Goal: Information Seeking & Learning: Learn about a topic

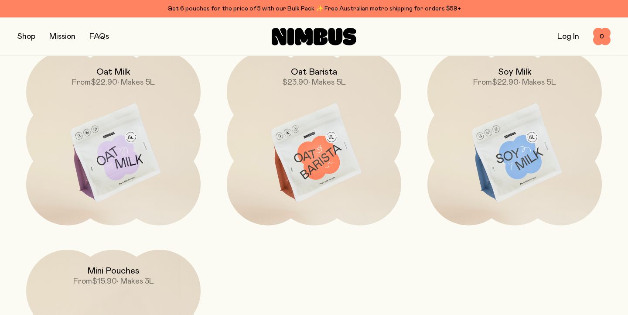
scroll to position [738, 0]
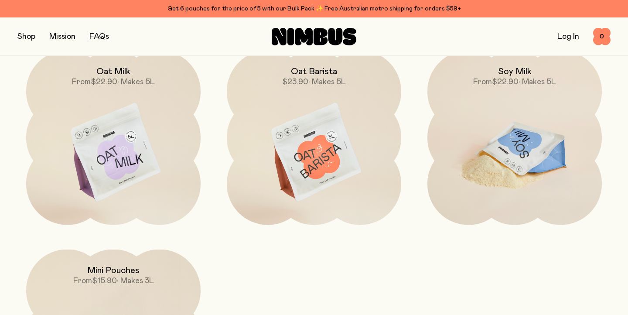
click at [513, 70] on h2 "Soy Milk" at bounding box center [515, 71] width 34 height 10
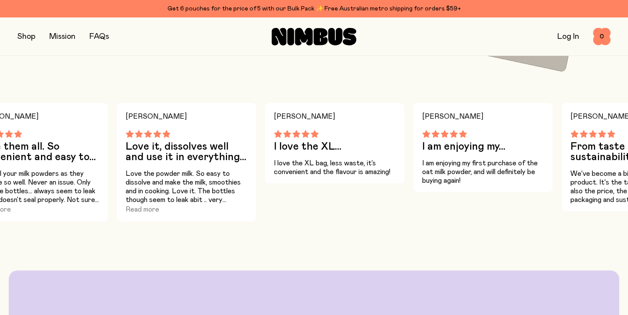
scroll to position [618, 0]
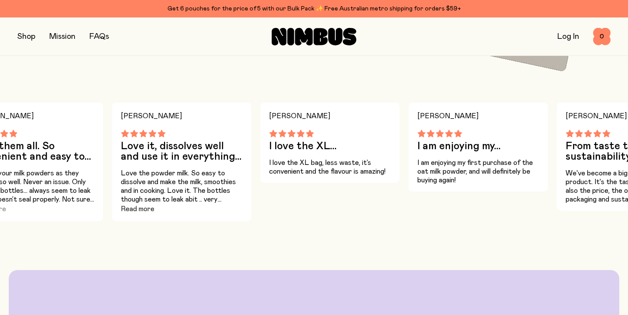
click at [143, 209] on button "Read more" at bounding box center [138, 209] width 34 height 10
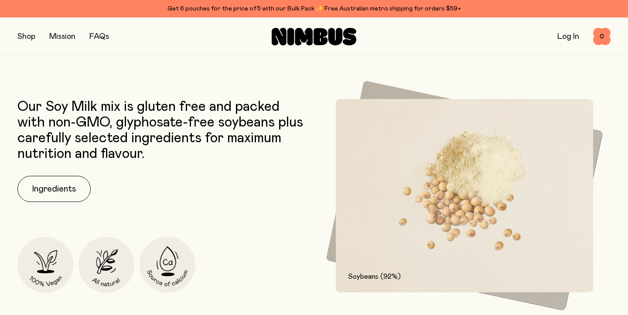
scroll to position [309, 0]
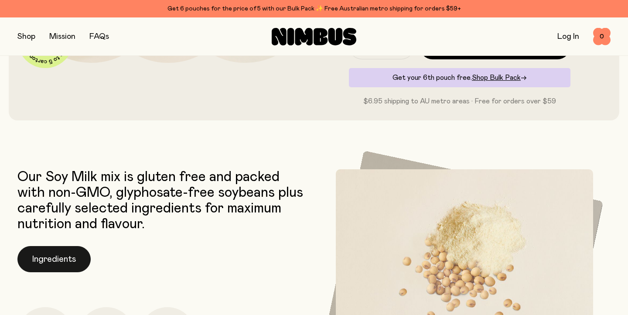
click at [63, 257] on button "Ingredients" at bounding box center [53, 259] width 73 height 26
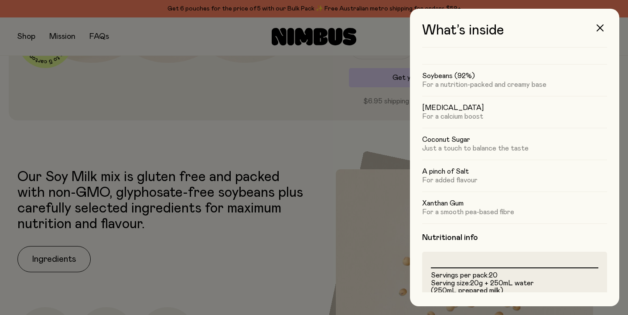
scroll to position [0, 0]
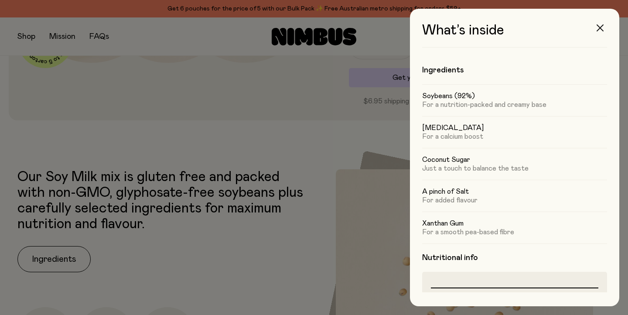
click at [600, 28] on icon "button" at bounding box center [599, 27] width 7 height 7
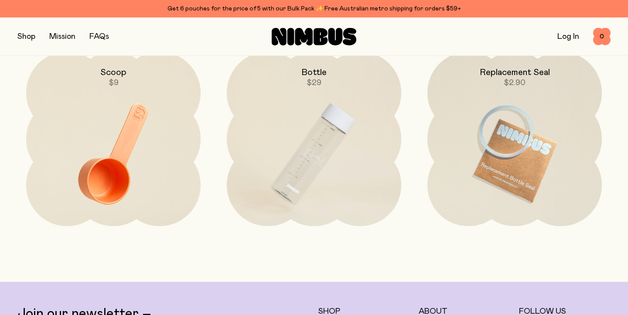
scroll to position [1999, 0]
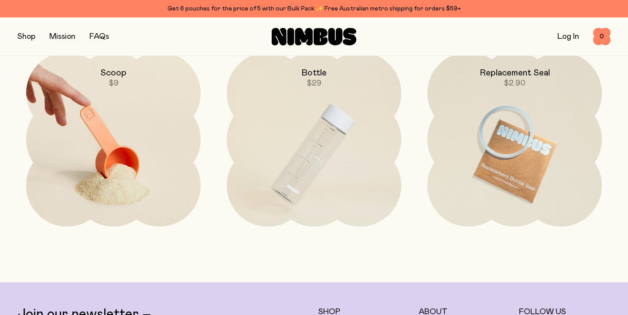
click at [111, 166] on img at bounding box center [113, 154] width 174 height 205
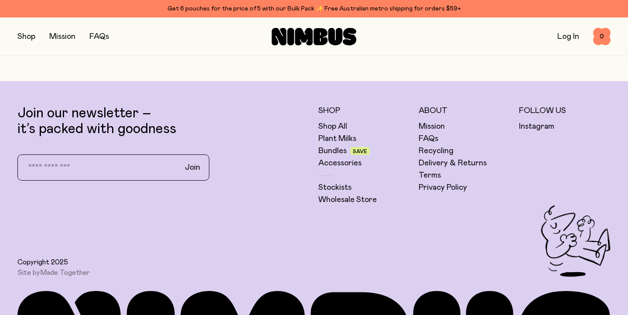
scroll to position [577, 0]
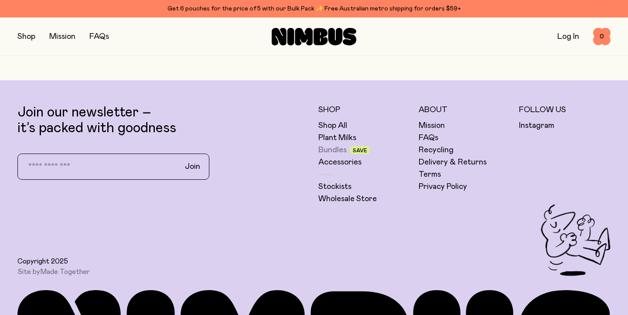
click at [336, 149] on link "Bundles" at bounding box center [332, 150] width 28 height 10
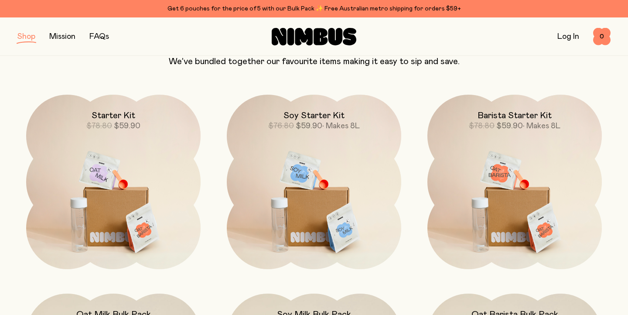
scroll to position [92, 0]
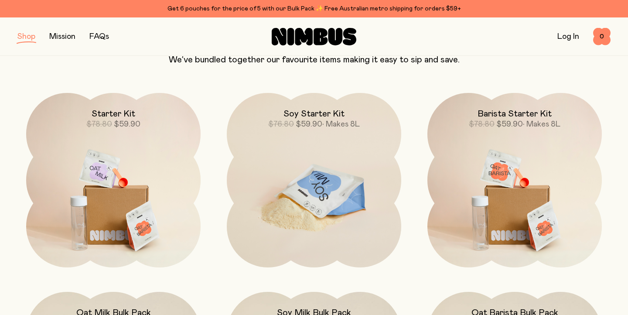
click at [309, 217] on img at bounding box center [314, 195] width 174 height 205
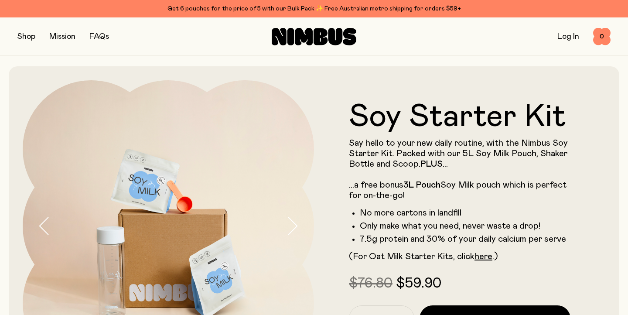
click at [23, 38] on button "button" at bounding box center [26, 37] width 18 height 12
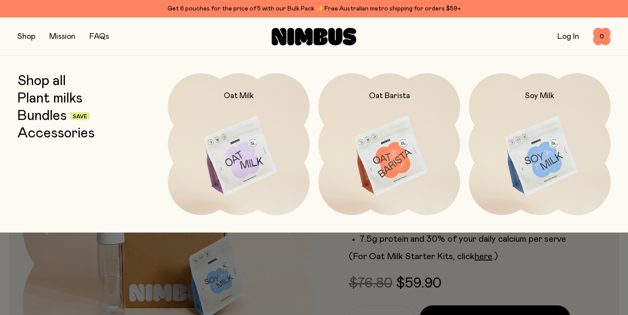
click at [51, 78] on link "Shop all" at bounding box center [41, 81] width 48 height 16
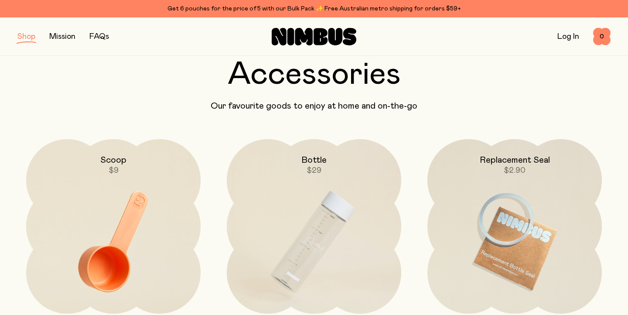
scroll to position [1325, 0]
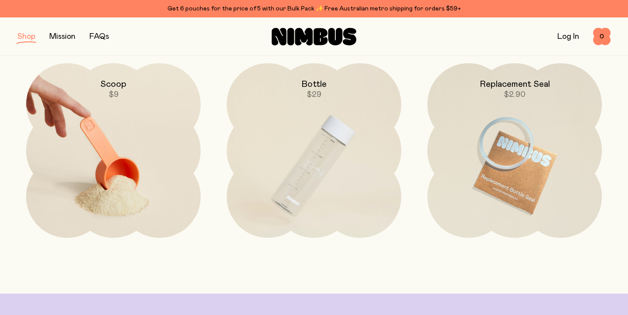
click at [99, 174] on img at bounding box center [113, 165] width 174 height 205
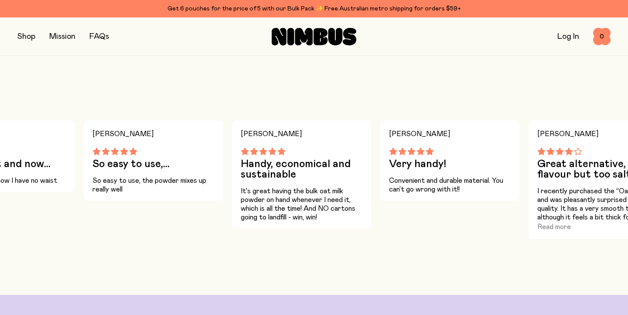
scroll to position [384, 0]
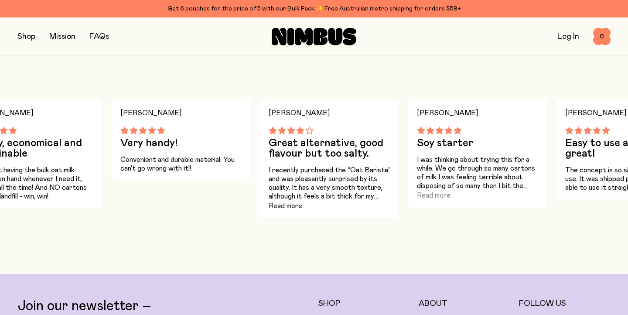
click at [279, 206] on button "Read more" at bounding box center [285, 205] width 34 height 10
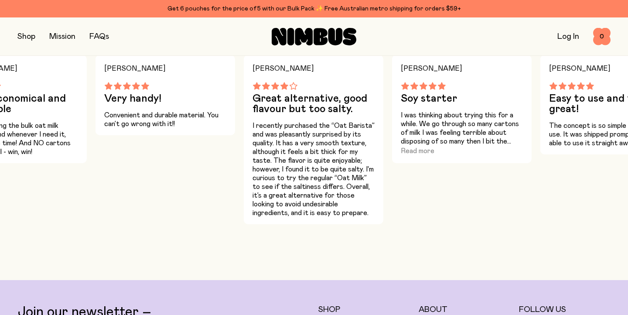
scroll to position [434, 0]
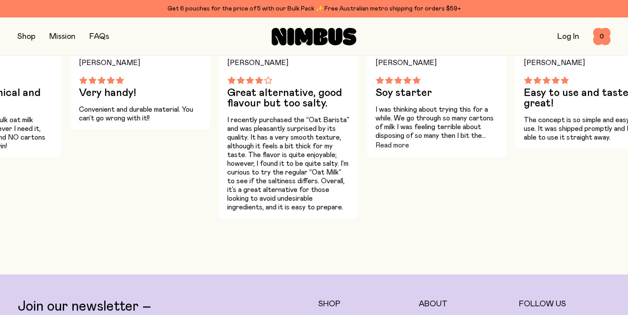
click at [393, 144] on button "Read more" at bounding box center [392, 145] width 34 height 10
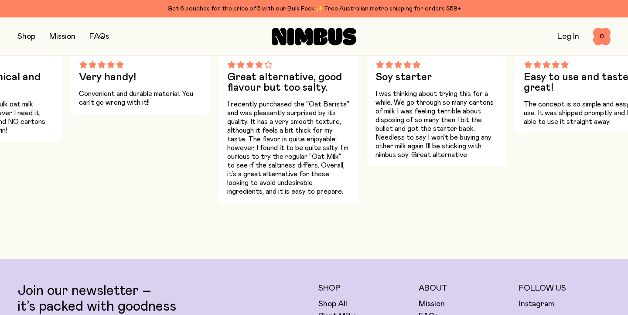
scroll to position [444, 0]
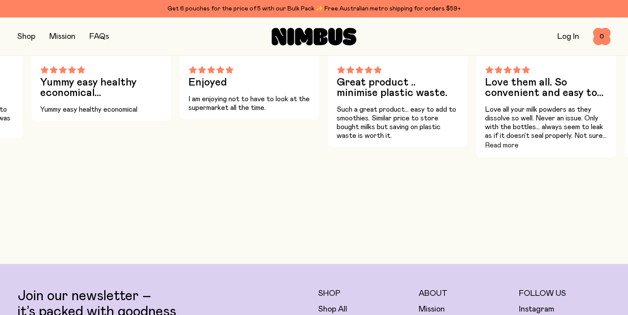
click at [499, 143] on button "Read more" at bounding box center [502, 145] width 34 height 10
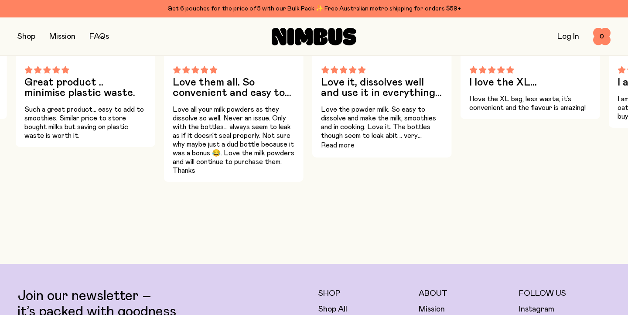
click at [336, 143] on button "Read more" at bounding box center [338, 145] width 34 height 10
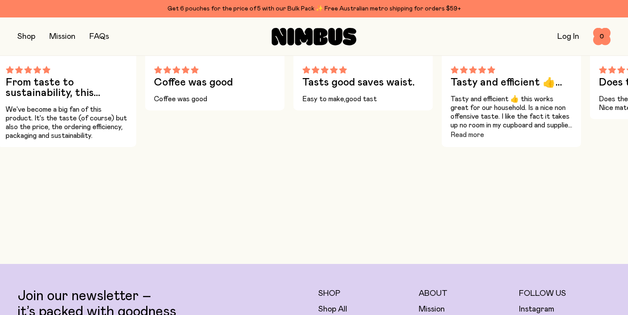
click at [471, 134] on button "Read more" at bounding box center [467, 134] width 34 height 10
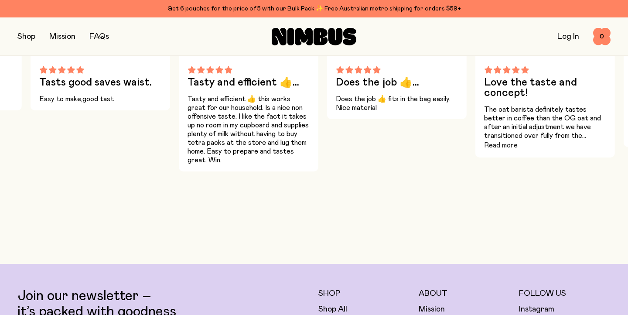
click at [491, 145] on button "Read more" at bounding box center [501, 145] width 34 height 10
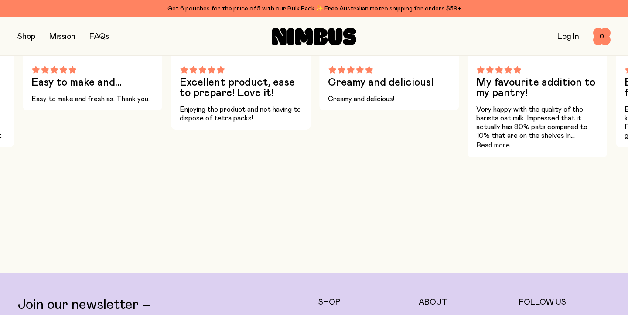
click at [492, 146] on button "Read more" at bounding box center [493, 145] width 34 height 10
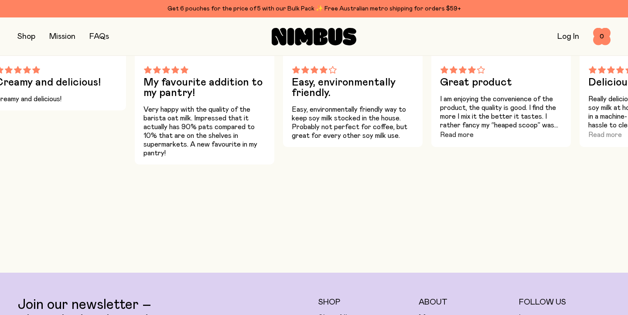
click at [451, 135] on button "Read more" at bounding box center [457, 134] width 34 height 10
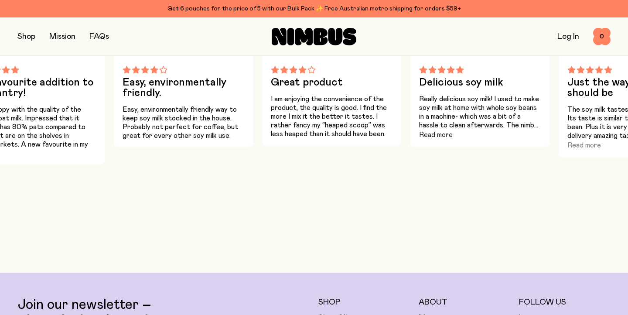
click at [427, 134] on button "Read more" at bounding box center [436, 134] width 34 height 10
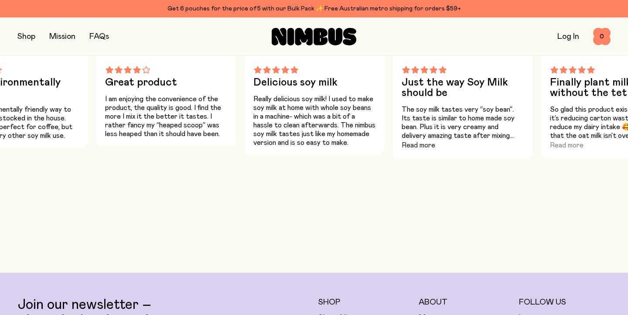
click at [426, 146] on button "Read more" at bounding box center [418, 145] width 34 height 10
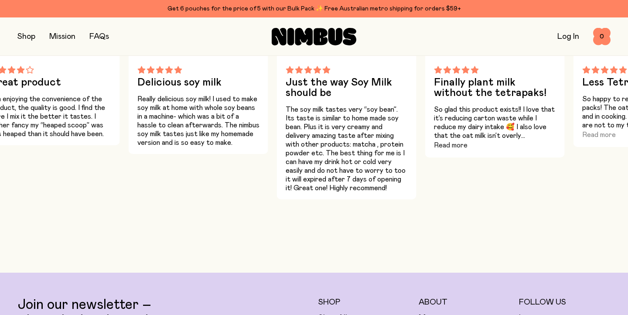
click at [443, 144] on button "Read more" at bounding box center [451, 145] width 34 height 10
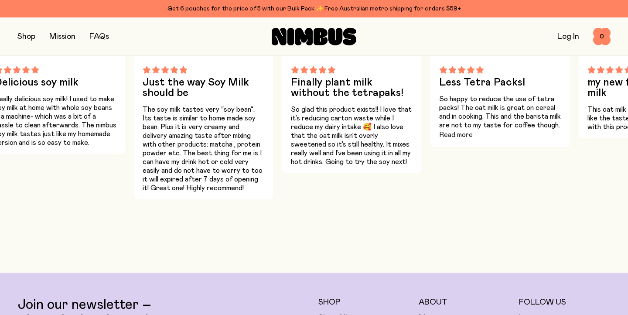
click at [462, 133] on button "Read more" at bounding box center [456, 134] width 34 height 10
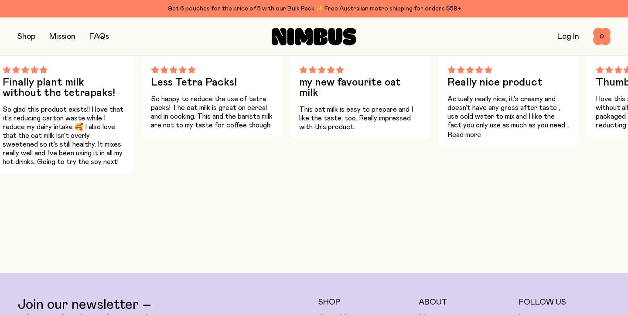
click at [465, 136] on button "Read more" at bounding box center [464, 134] width 34 height 10
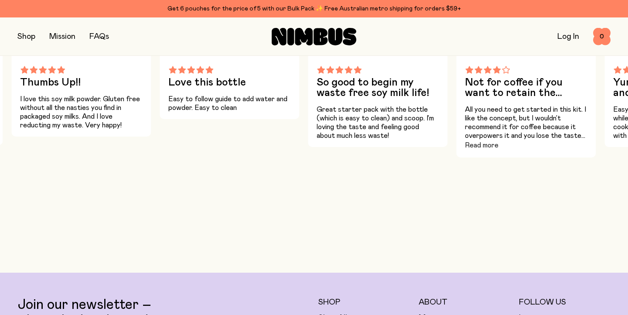
click at [486, 146] on button "Read more" at bounding box center [482, 145] width 34 height 10
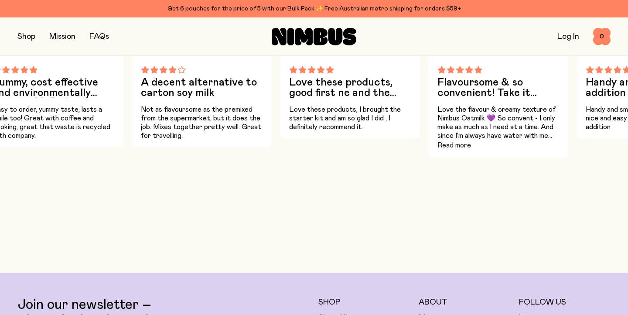
click at [460, 143] on button "Read more" at bounding box center [454, 145] width 34 height 10
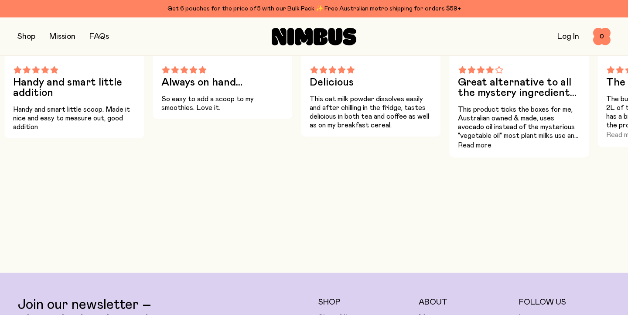
click at [472, 144] on button "Read more" at bounding box center [475, 145] width 34 height 10
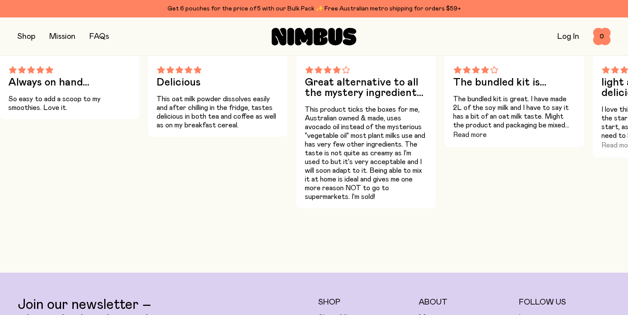
click at [471, 133] on button "Read more" at bounding box center [470, 134] width 34 height 10
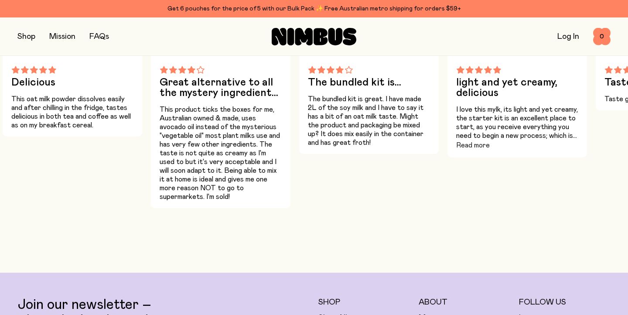
click at [476, 143] on button "Read more" at bounding box center [473, 145] width 34 height 10
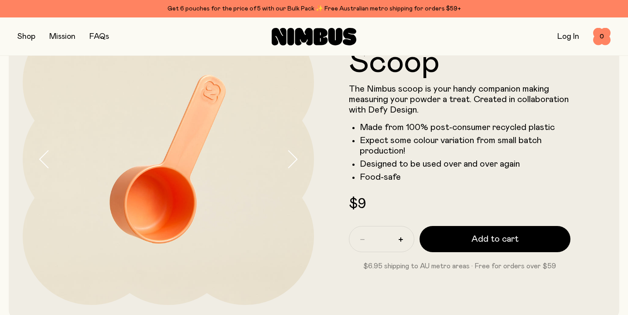
scroll to position [0, 0]
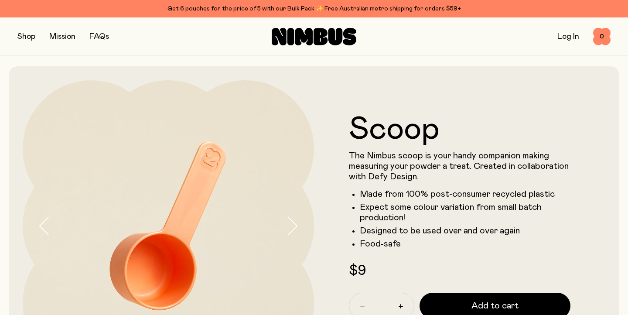
click at [63, 36] on link "Mission" at bounding box center [62, 37] width 26 height 8
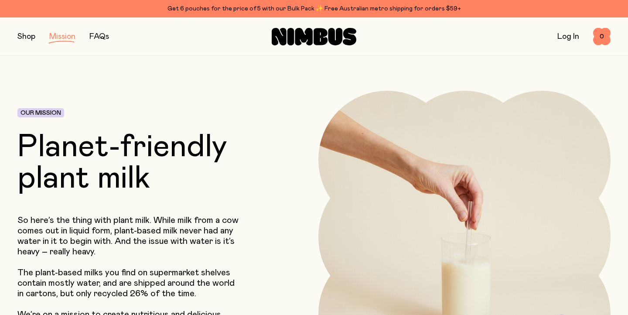
click at [102, 33] on link "FAQs" at bounding box center [99, 37] width 20 height 8
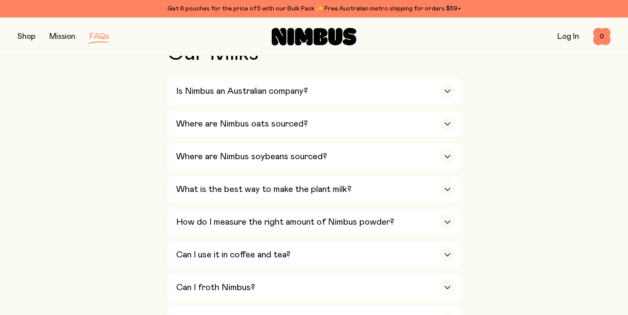
scroll to position [217, 0]
click at [245, 90] on h3 "Is Nimbus an Australian company?" at bounding box center [242, 90] width 132 height 10
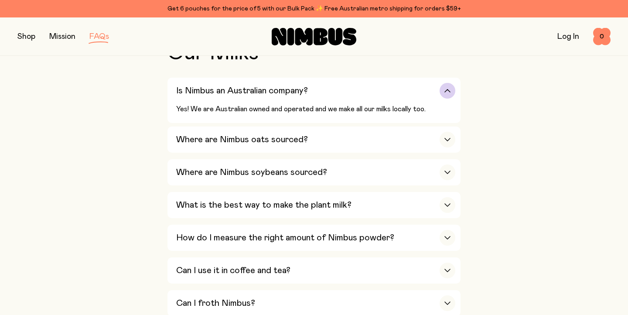
click at [244, 90] on h3 "Is Nimbus an Australian company?" at bounding box center [242, 90] width 132 height 10
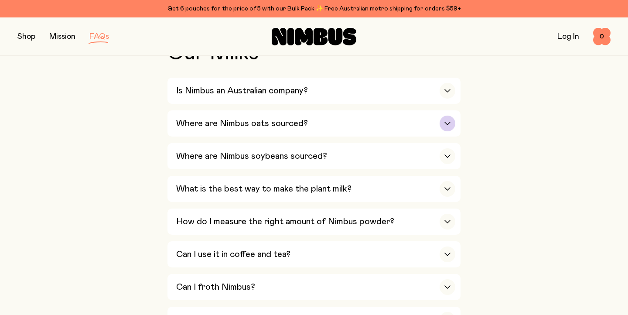
click at [231, 122] on h3 "Where are Nimbus oats sourced?" at bounding box center [242, 123] width 132 height 10
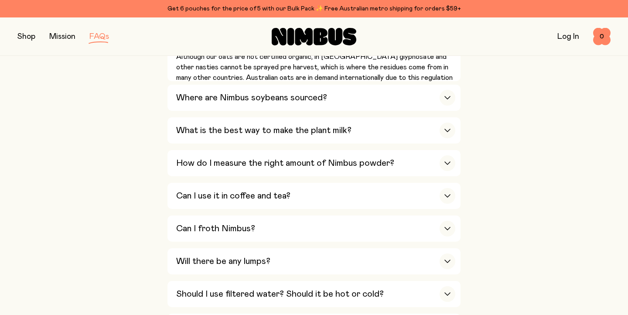
scroll to position [363, 0]
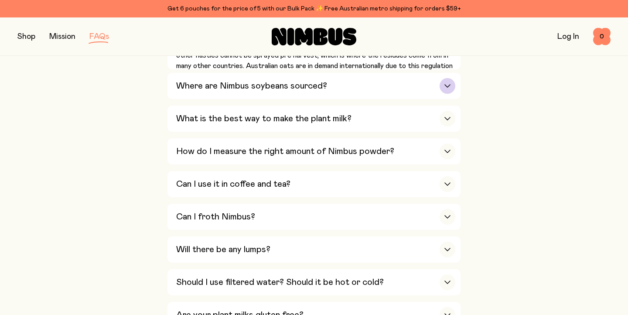
click at [251, 82] on h3 "Where are Nimbus soybeans sourced?" at bounding box center [251, 86] width 151 height 10
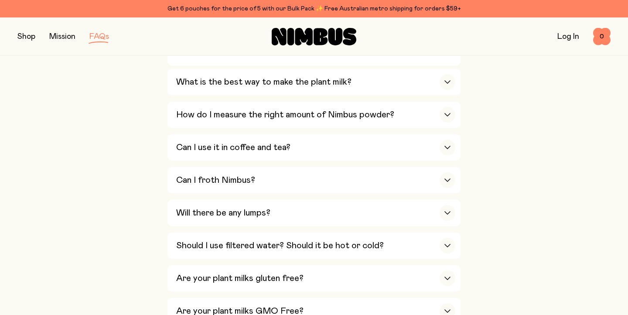
scroll to position [449, 0]
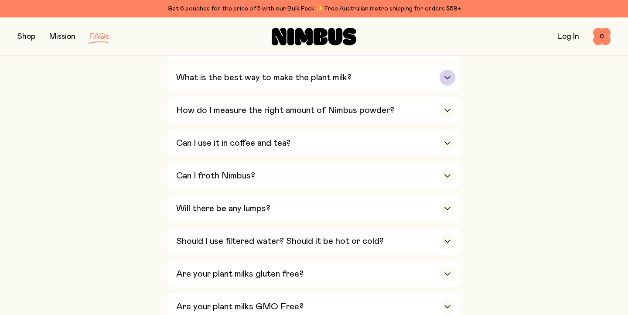
click at [294, 72] on h3 "What is the best way to make the plant milk?" at bounding box center [263, 77] width 175 height 10
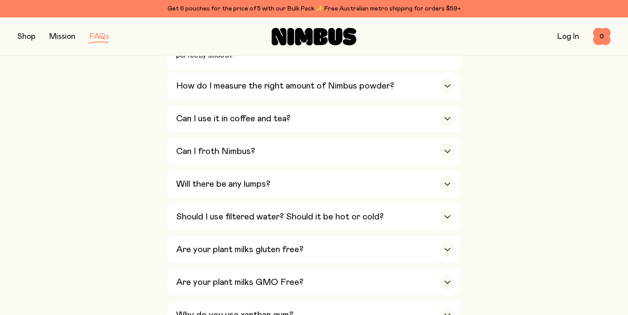
scroll to position [513, 0]
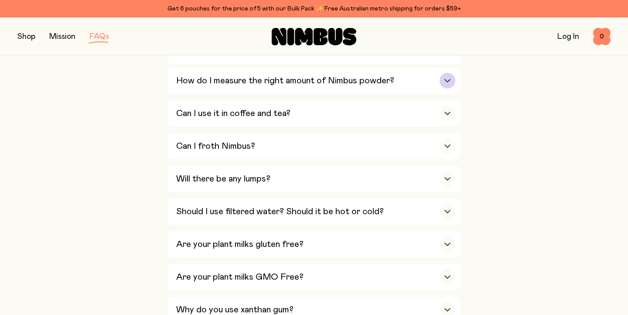
click at [267, 75] on h3 "How do I measure the right amount of Nimbus powder?" at bounding box center [285, 80] width 218 height 10
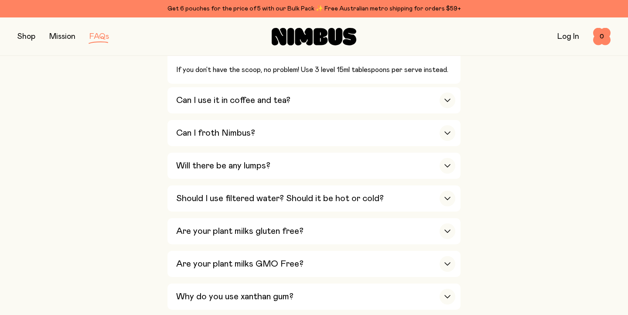
scroll to position [431, 0]
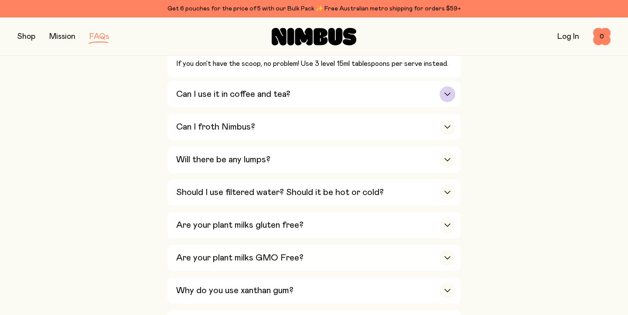
click at [234, 89] on h3 "Can I use it in coffee and tea?" at bounding box center [233, 94] width 114 height 10
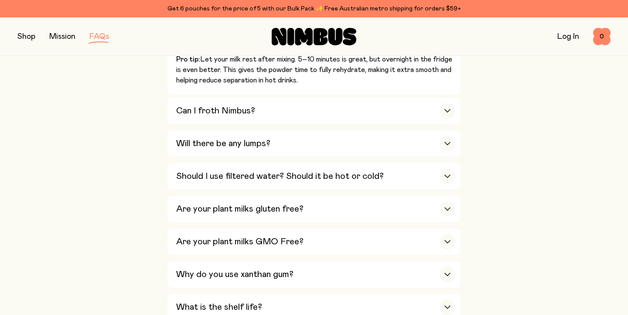
scroll to position [552, 0]
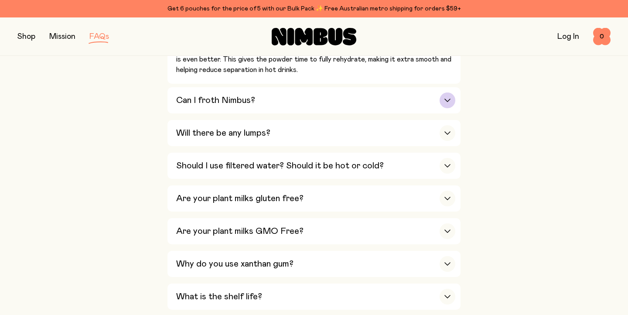
click at [212, 95] on h3 "Can I froth Nimbus?" at bounding box center [215, 100] width 79 height 10
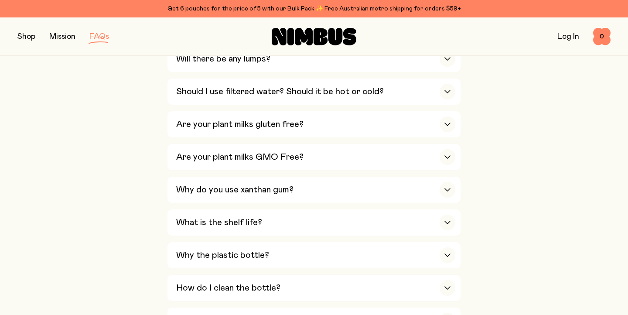
scroll to position [718, 0]
click at [244, 119] on h3 "Are your plant milks gluten free?" at bounding box center [239, 124] width 127 height 10
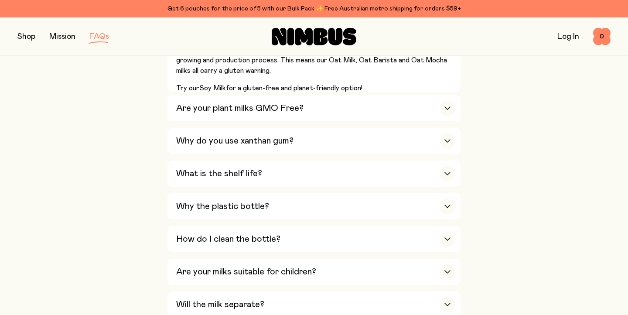
scroll to position [584, 0]
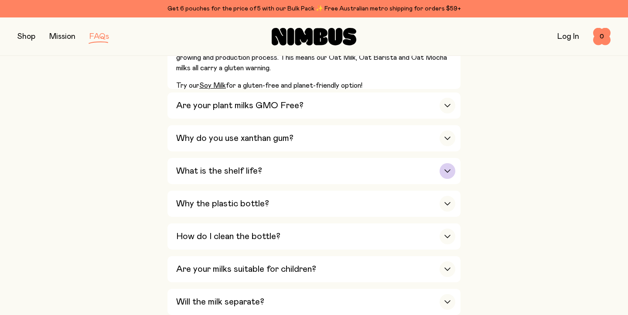
click at [193, 166] on h3 "What is the shelf life?" at bounding box center [219, 171] width 86 height 10
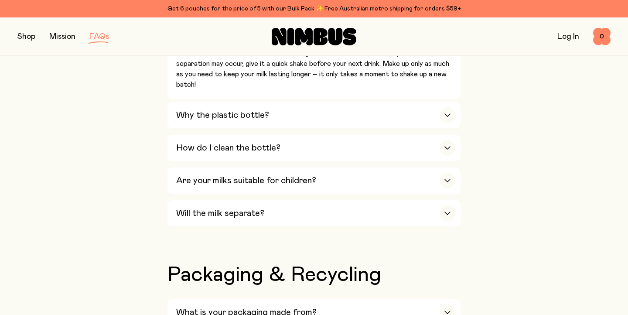
scroll to position [726, 0]
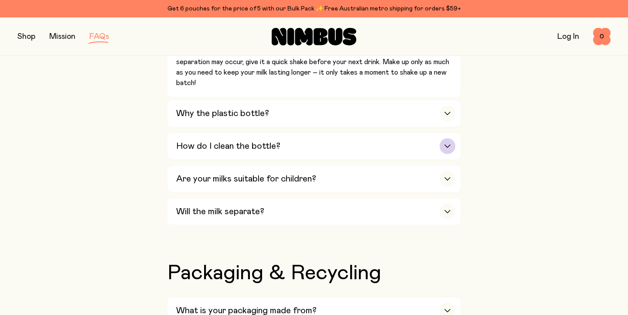
click at [226, 141] on h3 "How do I clean the bottle?" at bounding box center [228, 146] width 104 height 10
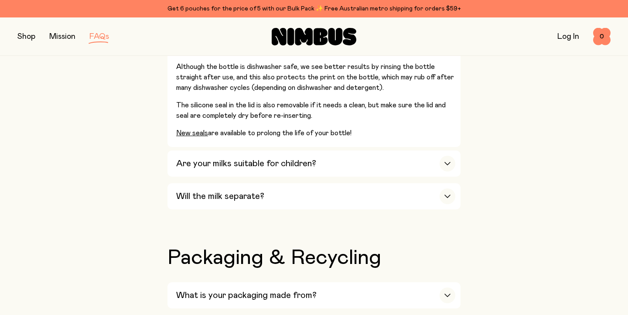
scroll to position [791, 0]
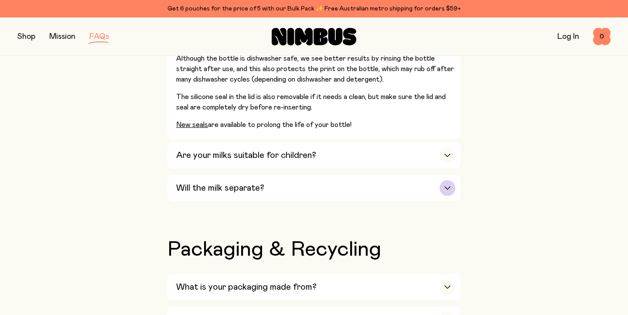
click at [198, 183] on h3 "Will the milk separate?" at bounding box center [220, 188] width 88 height 10
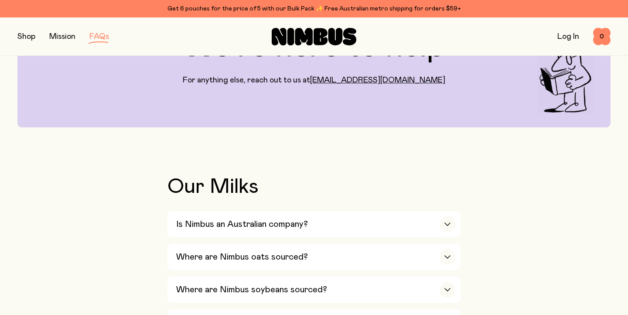
scroll to position [0, 0]
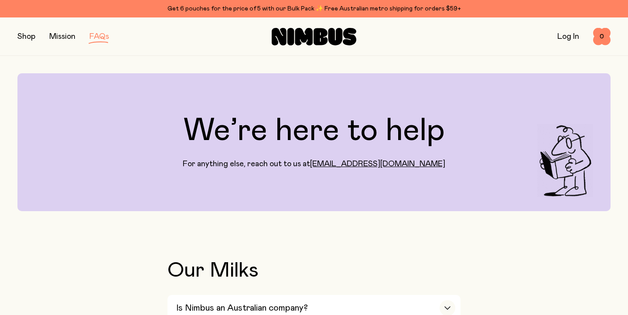
click at [24, 35] on button "button" at bounding box center [26, 37] width 18 height 12
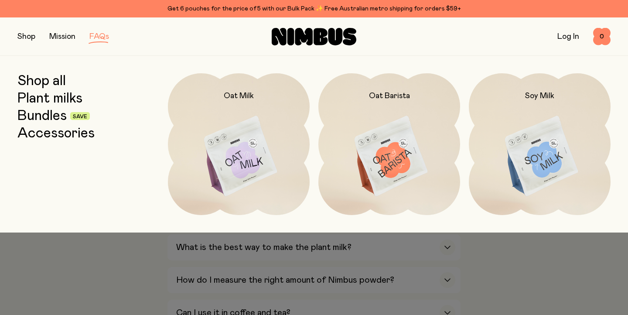
scroll to position [156, 0]
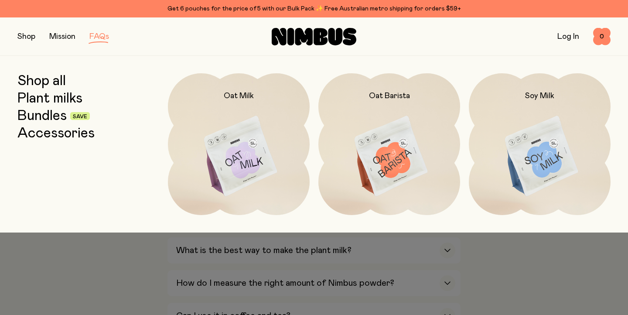
click at [50, 81] on link "Shop all" at bounding box center [41, 81] width 48 height 16
